Goal: Task Accomplishment & Management: Manage account settings

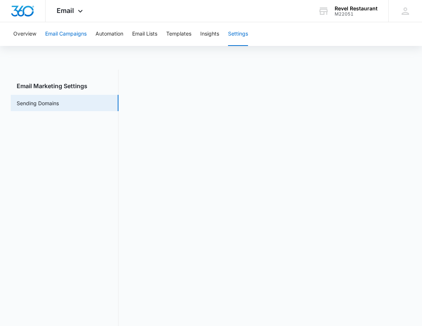
click at [78, 36] on button "Email Campaigns" at bounding box center [65, 34] width 41 height 24
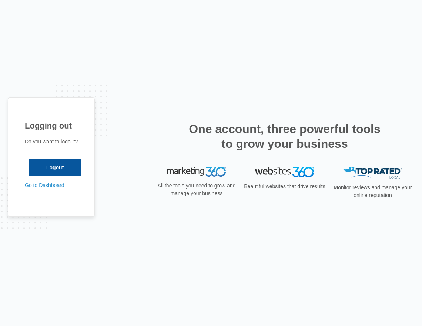
click at [74, 159] on input "Logout" at bounding box center [54, 167] width 53 height 18
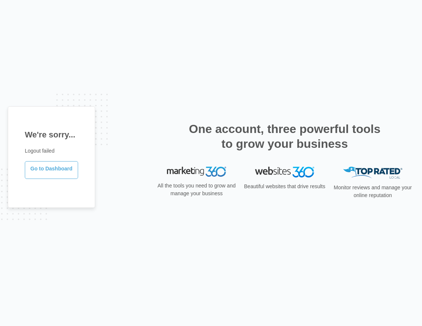
click at [58, 170] on link "Go to Dashboard" at bounding box center [51, 170] width 53 height 18
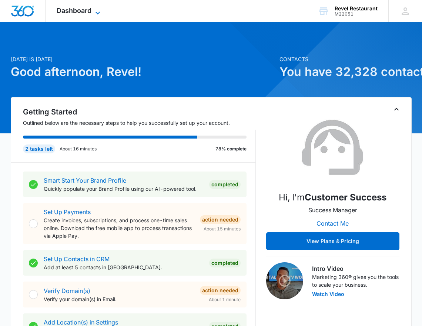
click at [70, 9] on span "Dashboard" at bounding box center [74, 11] width 35 height 8
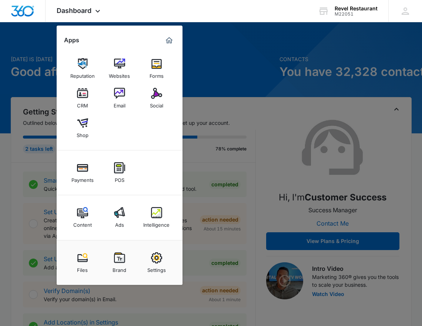
click at [248, 61] on div at bounding box center [211, 163] width 422 height 326
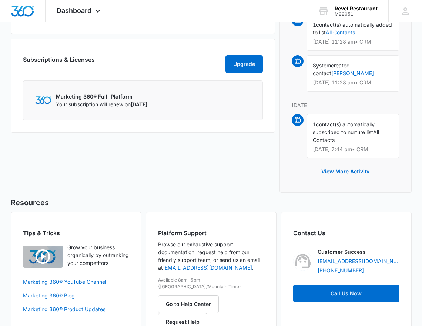
scroll to position [599, 0]
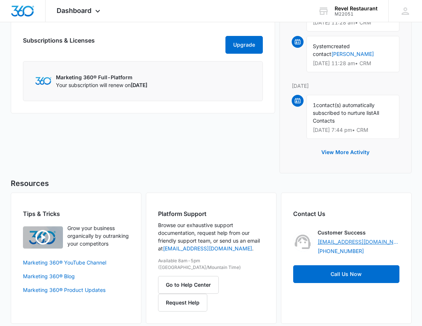
click at [358, 242] on link "support@marketing360.com" at bounding box center [358, 242] width 82 height 8
copy link "support@marketing360.com"
click at [73, 12] on span "Dashboard" at bounding box center [74, 11] width 35 height 8
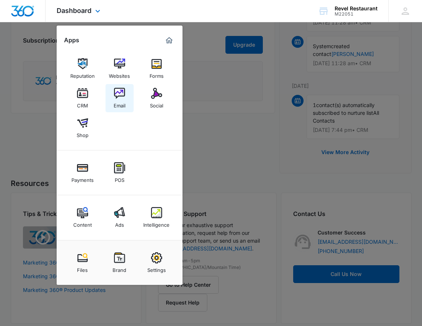
click at [120, 87] on link "Email" at bounding box center [119, 98] width 28 height 28
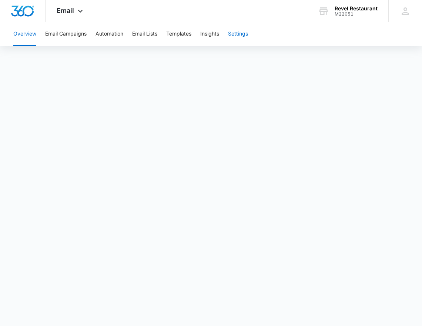
click at [245, 31] on button "Settings" at bounding box center [238, 34] width 20 height 24
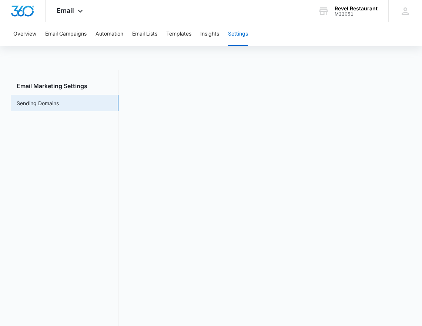
scroll to position [16, 0]
